Goal: Information Seeking & Learning: Learn about a topic

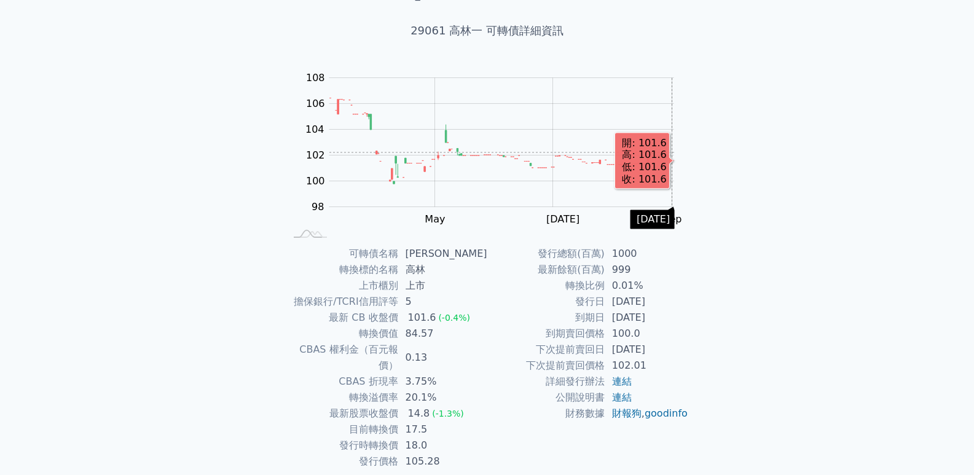
scroll to position [94, 0]
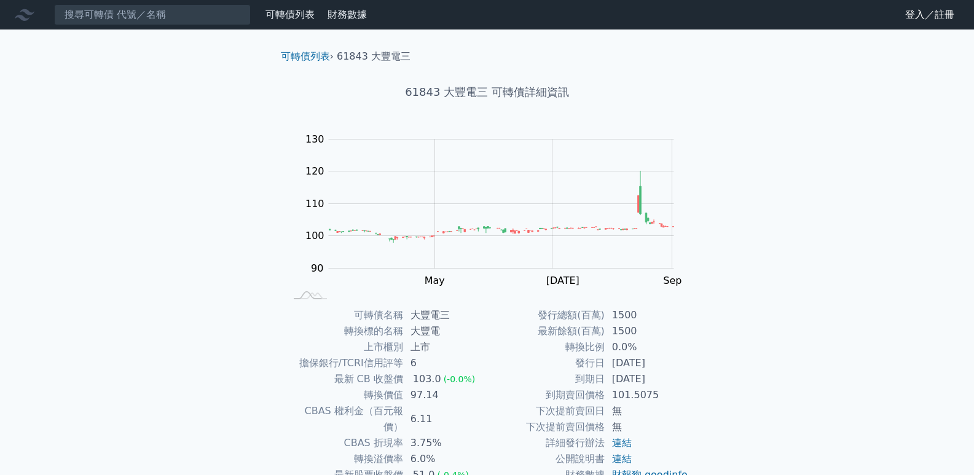
click at [722, 157] on div "可轉債列表 › 61843 大豐電三 61843 大豐電三 可轉債詳細資訊 Zoom Out 100 85 90 95 100 140 110 130 120…" at bounding box center [487, 306] width 472 height 555
